Goal: Transaction & Acquisition: Purchase product/service

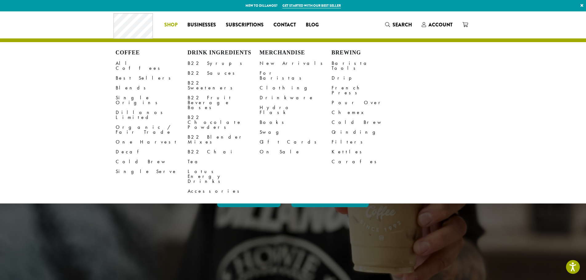
click at [168, 24] on li "Coffee All Coffees Best Sellers Blends Single Origins Dillanos Limited Organic …" at bounding box center [170, 25] width 23 height 10
click at [138, 63] on link "All Coffees" at bounding box center [152, 65] width 72 height 15
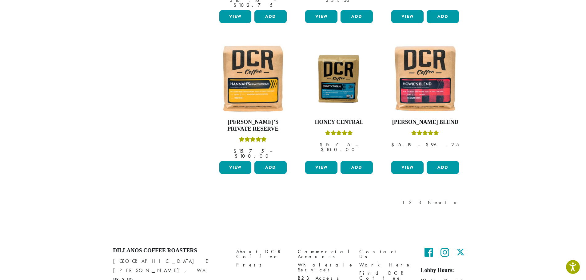
scroll to position [514, 0]
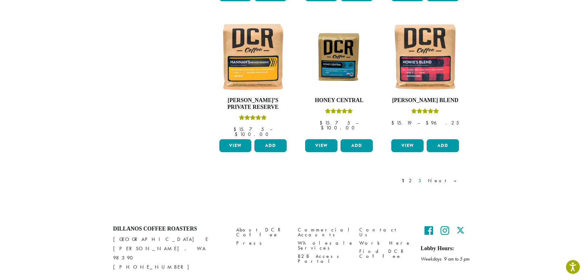
click at [425, 177] on link "3" at bounding box center [421, 180] width 8 height 7
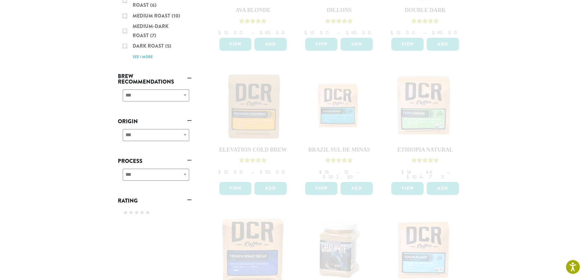
scroll to position [53, 0]
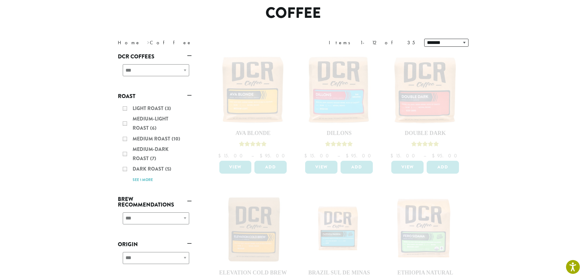
click at [125, 124] on div "Light Roast (3) Medium-Light Roast (6) Medium Roast (10) Medium-Dark Roast (7) …" at bounding box center [155, 143] width 74 height 85
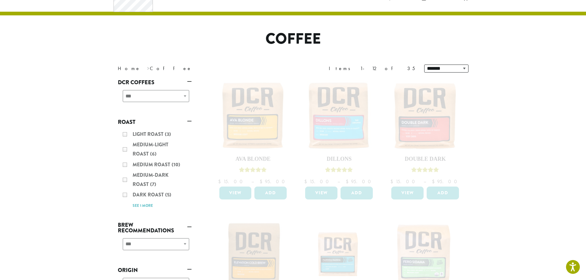
scroll to position [0, 0]
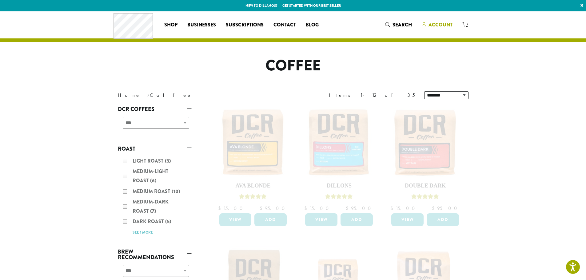
click at [432, 22] on span "Account" at bounding box center [440, 24] width 24 height 7
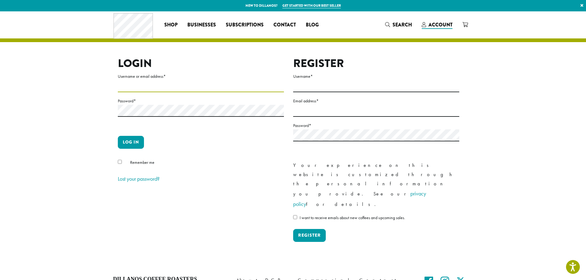
click at [136, 89] on input "Username or email address *" at bounding box center [201, 86] width 166 height 12
paste input "**********"
type input "**********"
click at [129, 138] on button "Log in" at bounding box center [131, 142] width 26 height 13
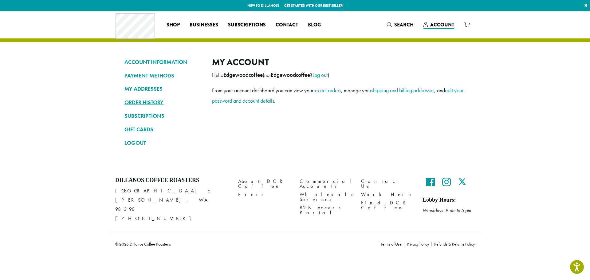
click at [154, 102] on link "ORDER HISTORY" at bounding box center [164, 102] width 78 height 10
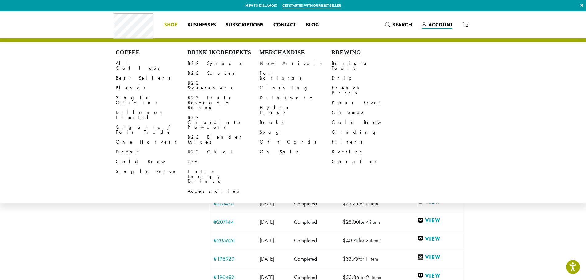
click at [170, 25] on li "Coffee All Coffees Best Sellers Blends Single Origins Dillanos Limited Organic …" at bounding box center [170, 25] width 23 height 10
click at [131, 62] on link "All Coffees" at bounding box center [152, 65] width 72 height 15
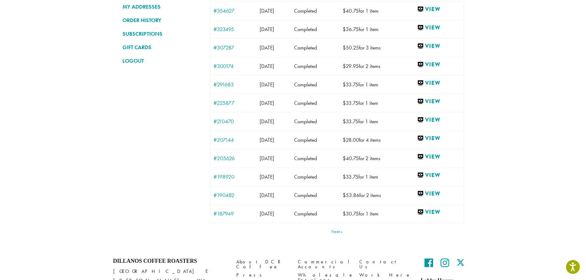
scroll to position [92, 0]
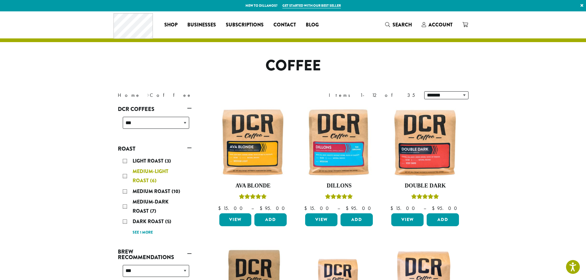
click at [123, 177] on div "Medium-Light Roast (6)" at bounding box center [156, 176] width 66 height 18
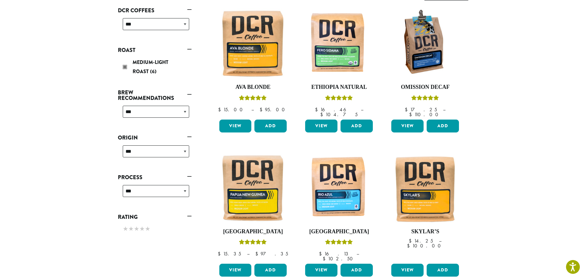
scroll to position [99, 0]
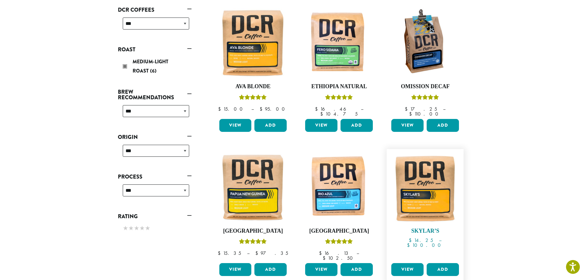
click at [415, 200] on img at bounding box center [425, 187] width 71 height 71
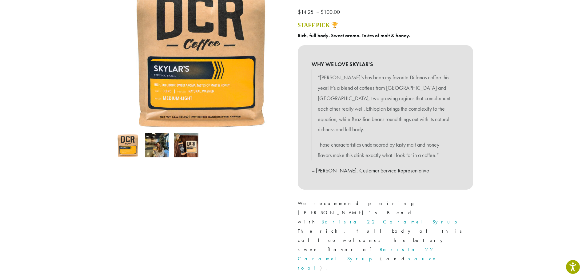
scroll to position [123, 0]
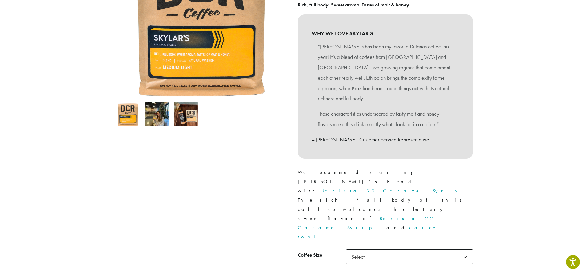
click at [371, 250] on span "Select" at bounding box center [409, 257] width 127 height 15
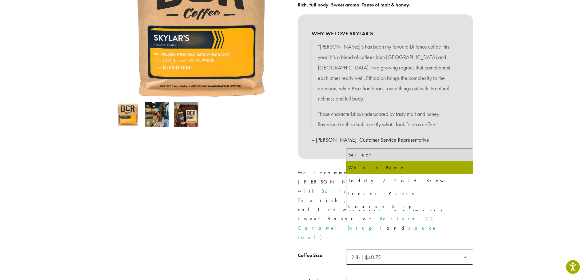
select select "**********"
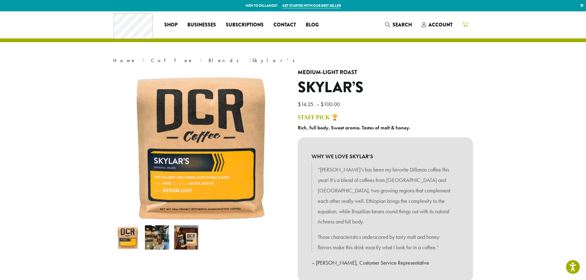
click at [463, 24] on icon at bounding box center [465, 24] width 6 height 5
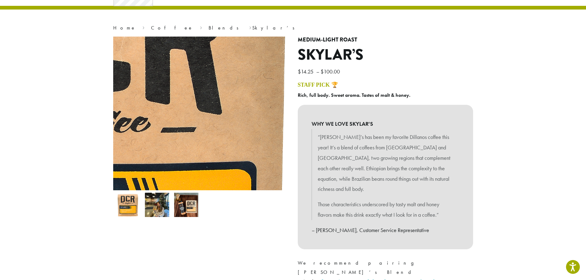
scroll to position [154, 0]
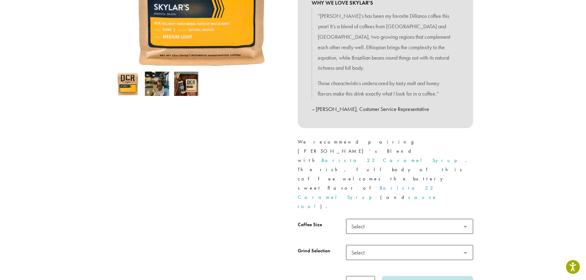
click at [370, 220] on span "Select" at bounding box center [360, 226] width 22 height 12
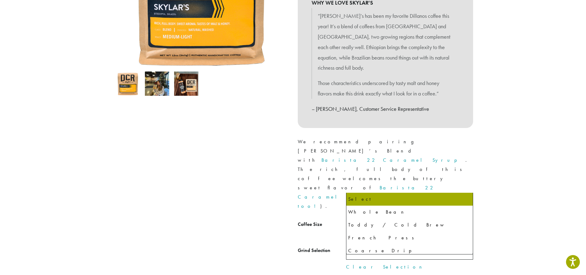
click at [372, 245] on span "Select" at bounding box center [409, 252] width 127 height 15
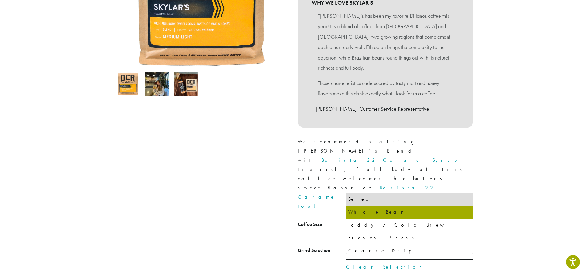
select select "**********"
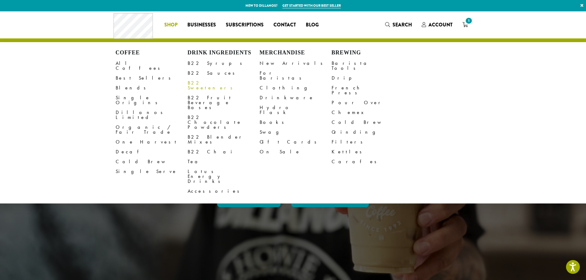
click at [212, 81] on link "B22 Sweeteners" at bounding box center [224, 85] width 72 height 15
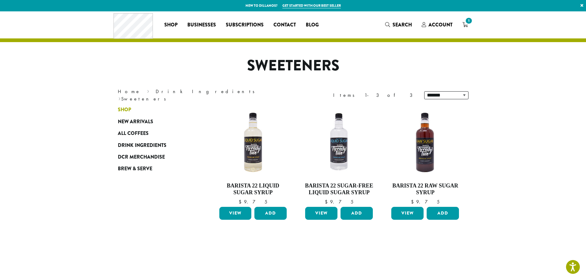
click at [129, 109] on span "Shop" at bounding box center [124, 110] width 13 height 8
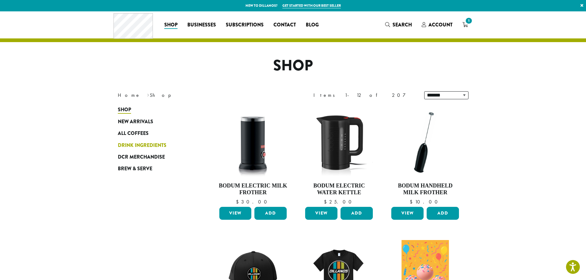
click at [156, 145] on span "Drink Ingredients" at bounding box center [142, 146] width 49 height 8
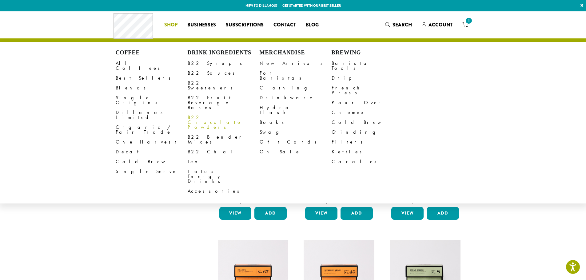
click at [208, 113] on link "B22 Chocolate Powders" at bounding box center [224, 123] width 72 height 20
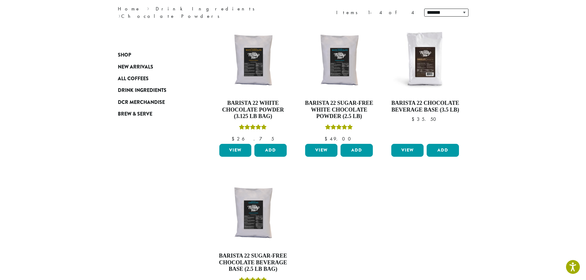
scroll to position [92, 0]
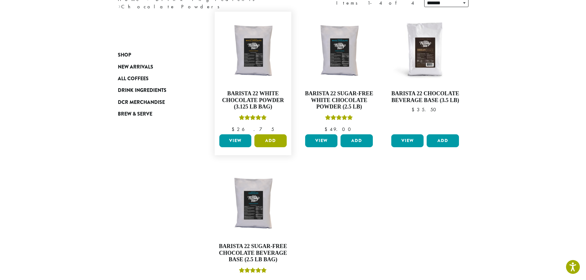
click at [267, 141] on button "Add" at bounding box center [270, 140] width 32 height 13
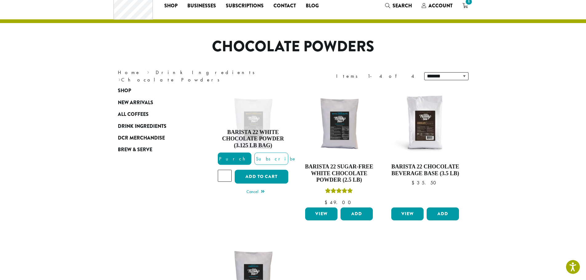
scroll to position [0, 0]
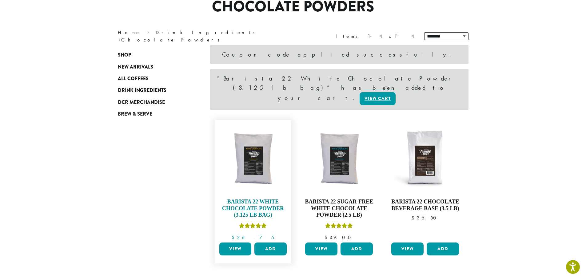
scroll to position [61, 0]
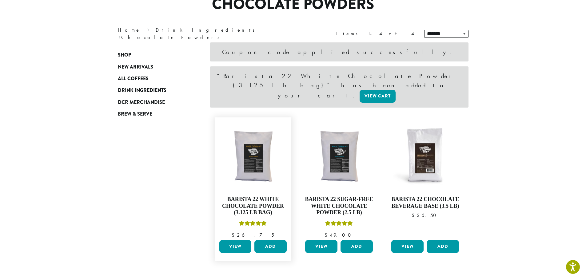
click at [236, 240] on link "View" at bounding box center [235, 246] width 32 height 13
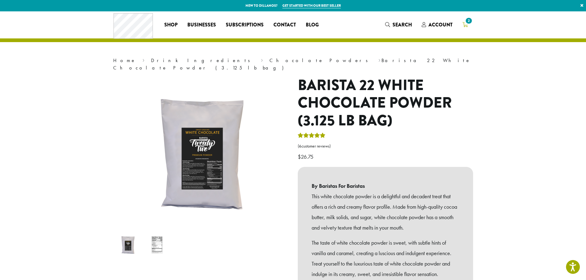
click at [466, 21] on span "2" at bounding box center [468, 21] width 8 height 8
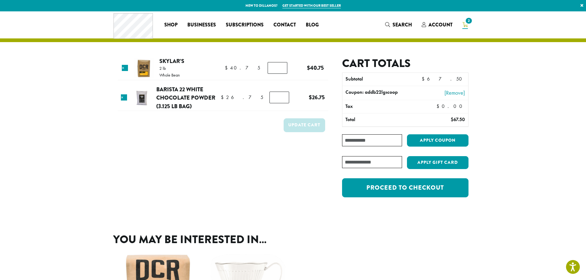
click at [404, 199] on div "Cart totals Subtotal $ 67.50 Coupon: addb22lgscoop [Remove] Tax $ 0.00 Total $ …" at bounding box center [405, 130] width 126 height 147
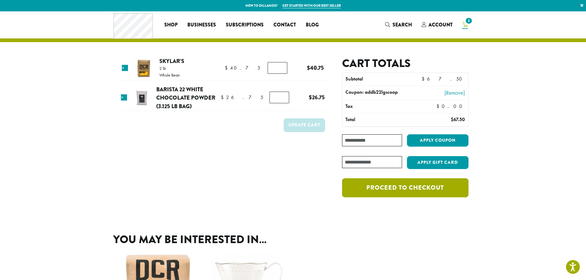
click at [402, 194] on link "Proceed to checkout" at bounding box center [405, 187] width 126 height 19
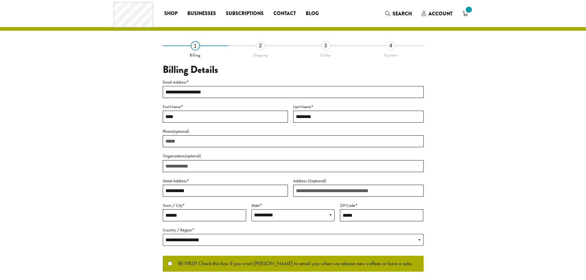
select select "**"
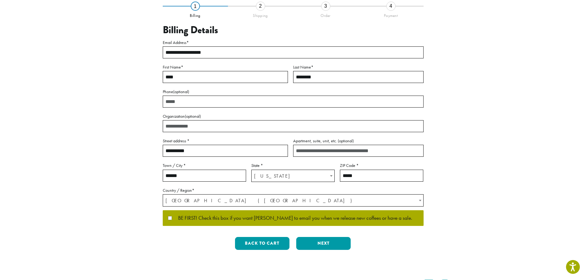
scroll to position [61, 0]
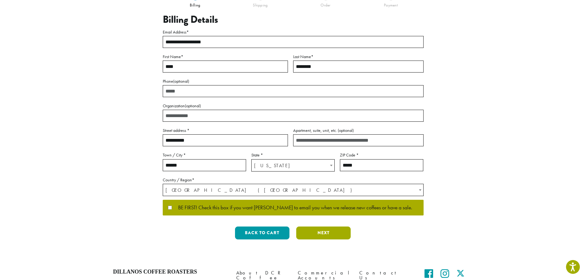
click at [330, 230] on button "Next" at bounding box center [323, 233] width 54 height 13
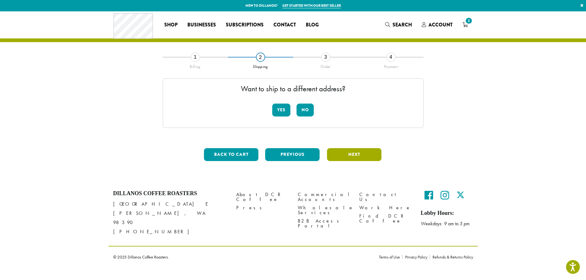
scroll to position [0, 0]
click at [283, 110] on button "Yes" at bounding box center [284, 110] width 18 height 13
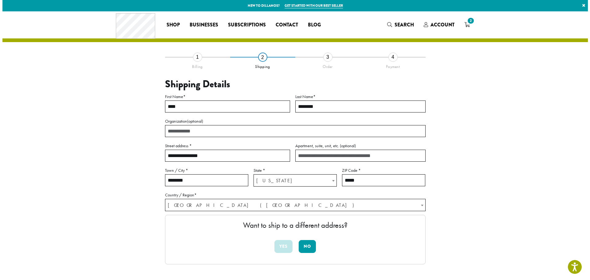
scroll to position [31, 0]
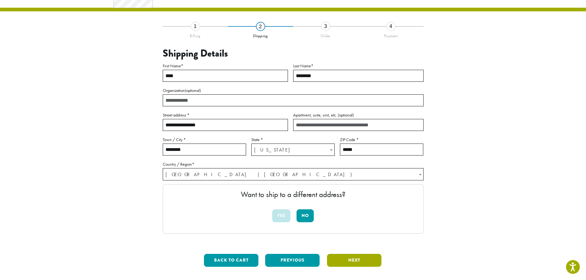
click at [357, 261] on button "Next" at bounding box center [354, 260] width 54 height 13
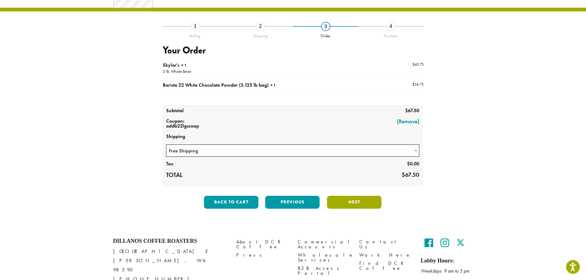
click at [347, 203] on button "Next" at bounding box center [354, 202] width 54 height 13
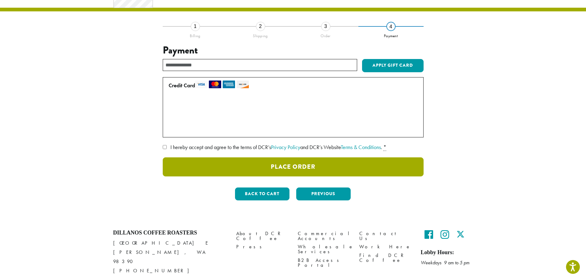
click at [295, 169] on button "Place Order" at bounding box center [293, 166] width 261 height 19
